Goal: Task Accomplishment & Management: Manage account settings

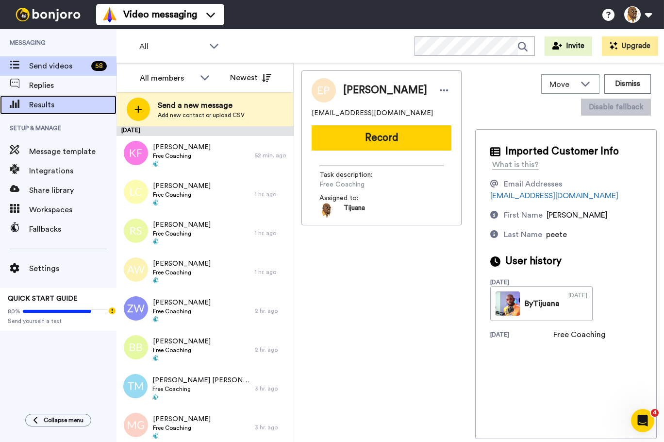
click at [58, 105] on span "Results" at bounding box center [72, 105] width 87 height 12
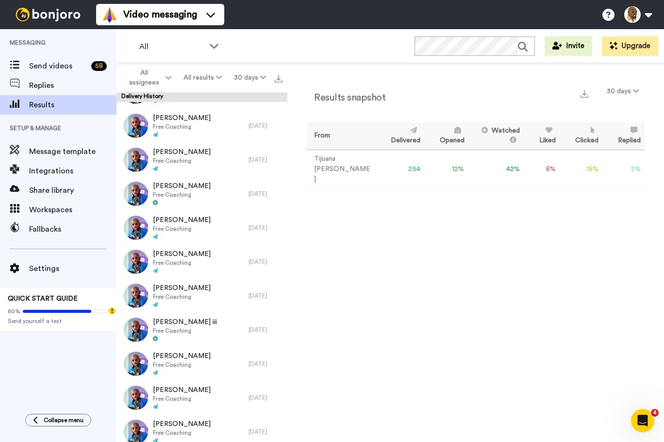
scroll to position [1353, 0]
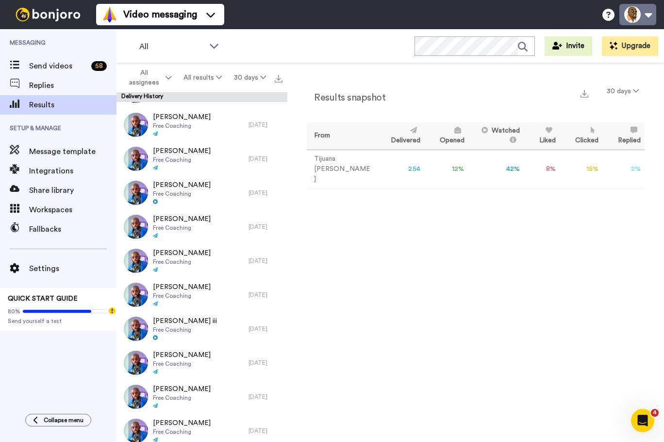
click at [646, 13] on button at bounding box center [637, 14] width 37 height 21
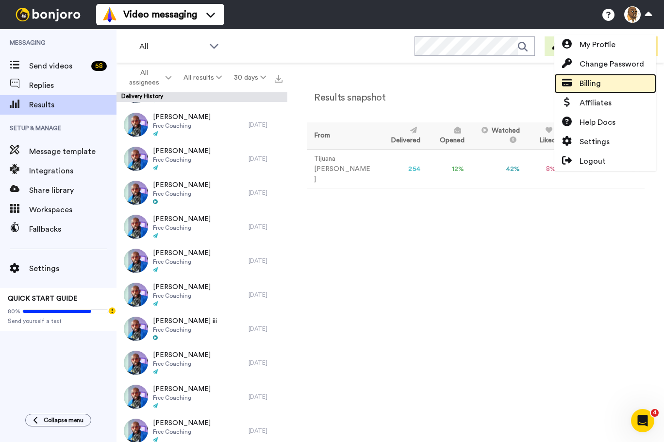
click at [607, 82] on link "Billing" at bounding box center [605, 83] width 102 height 19
click at [588, 86] on span "Billing" at bounding box center [589, 84] width 21 height 12
click at [586, 82] on span "Billing" at bounding box center [589, 84] width 21 height 12
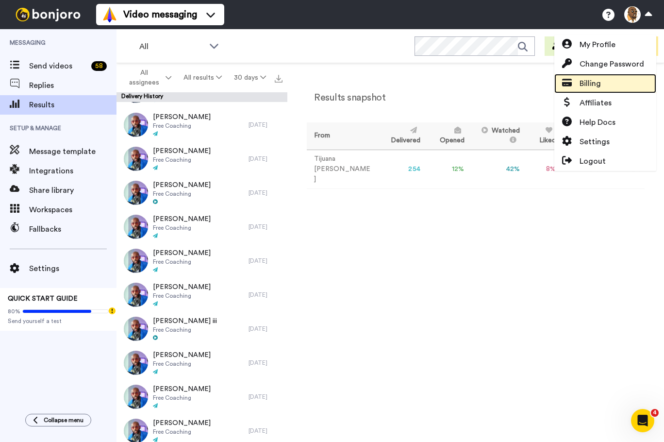
click at [586, 82] on span "Billing" at bounding box center [589, 84] width 21 height 12
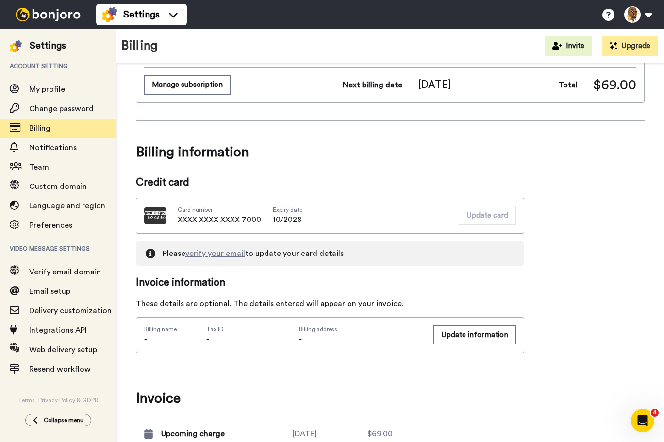
scroll to position [146, 0]
click at [211, 84] on button "Manage subscription" at bounding box center [187, 84] width 86 height 19
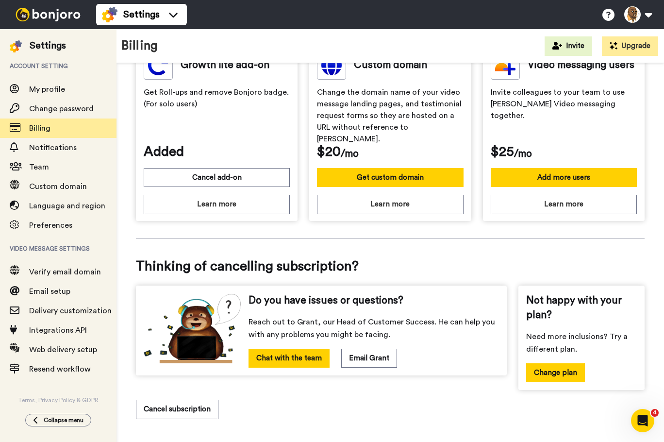
scroll to position [326, 0]
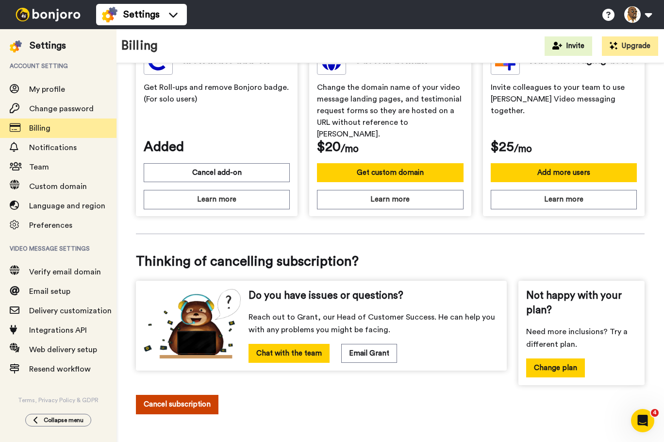
click at [187, 399] on button "Cancel subscription" at bounding box center [177, 403] width 82 height 19
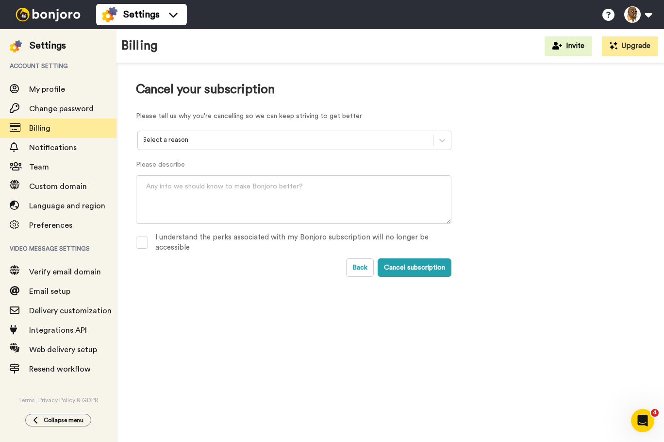
click at [194, 141] on div at bounding box center [285, 139] width 285 height 11
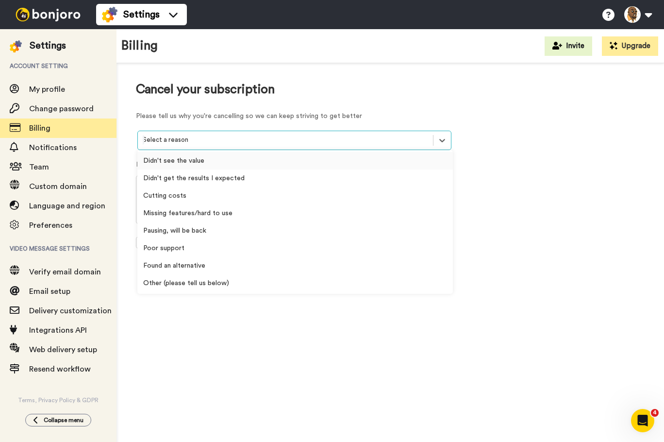
click at [213, 159] on div "Didn't see the value" at bounding box center [294, 160] width 315 height 17
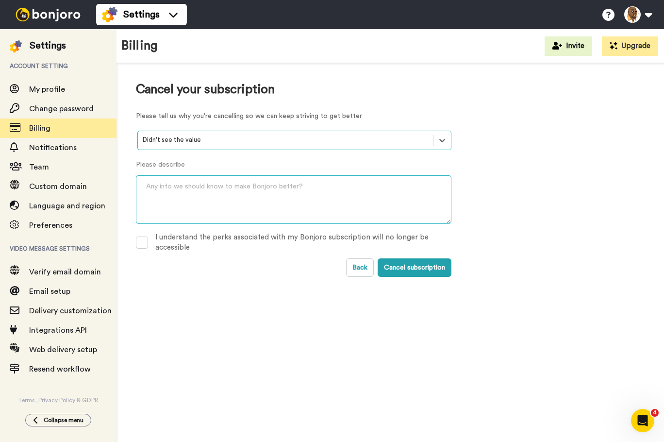
click at [218, 199] on textarea at bounding box center [293, 199] width 315 height 49
type textarea "P"
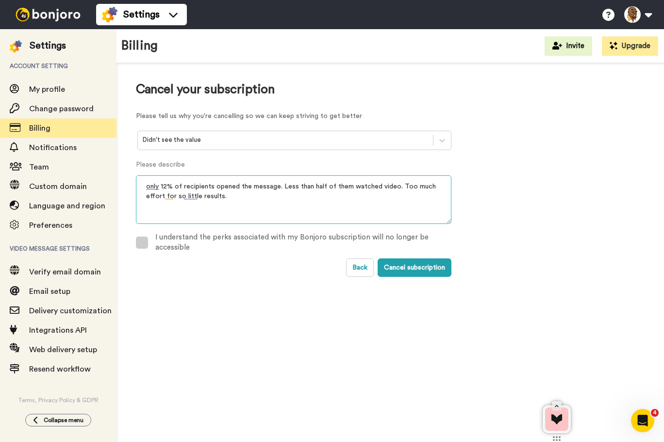
type textarea "only 12% of recipients opened the message. Less than half of them watched video…"
click at [139, 240] on span at bounding box center [142, 242] width 12 height 12
click at [425, 267] on button "Cancel subscription" at bounding box center [414, 267] width 74 height 18
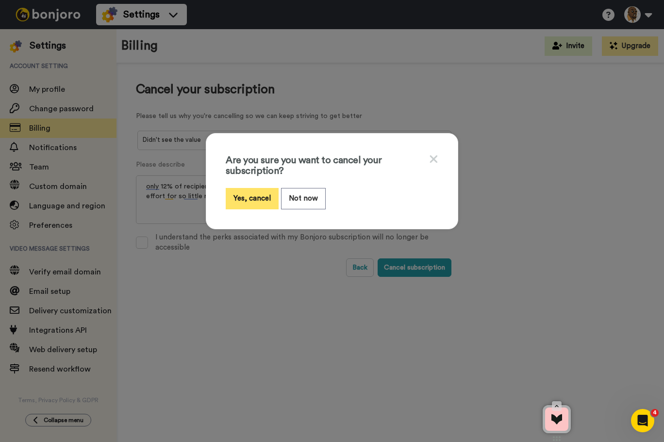
click at [238, 197] on button "Yes, cancel" at bounding box center [252, 198] width 53 height 21
